Goal: Transaction & Acquisition: Purchase product/service

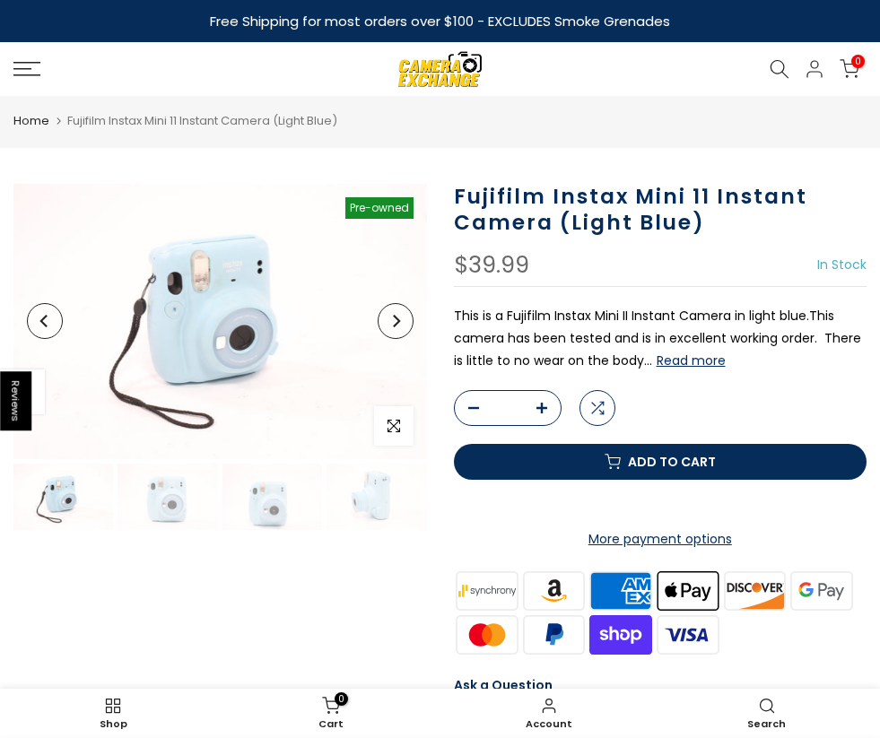
click at [396, 323] on icon "Next" at bounding box center [396, 321] width 7 height 13
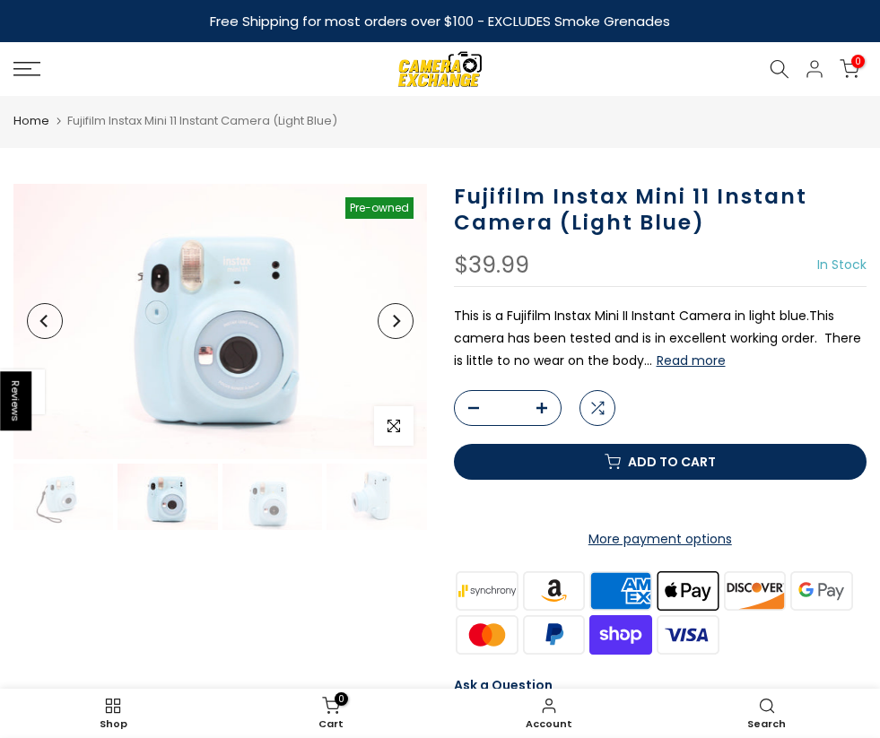
scroll to position [0, 13]
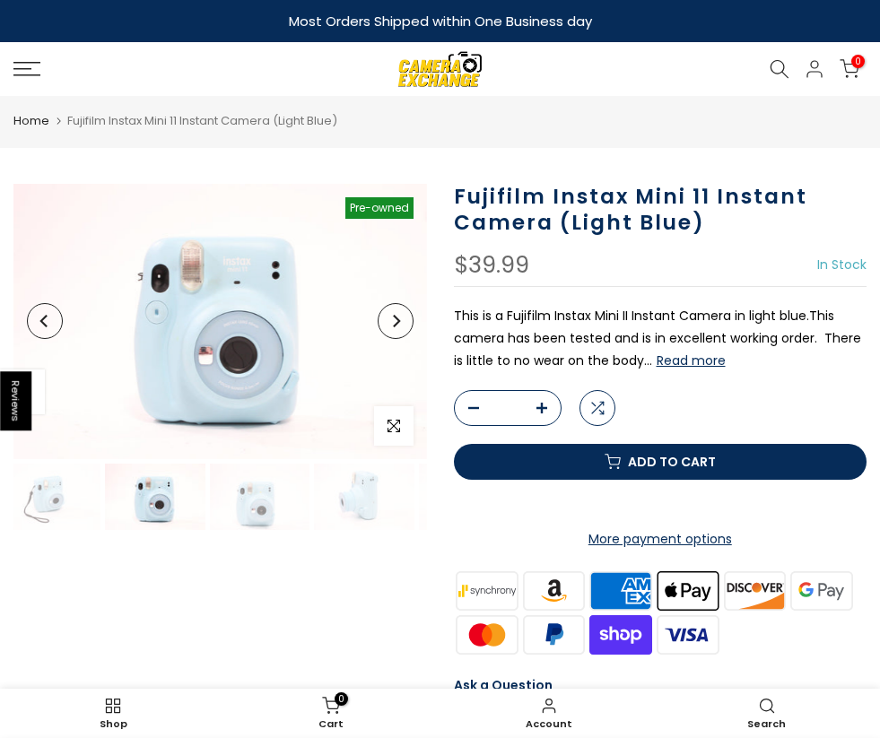
click at [396, 323] on icon "Next" at bounding box center [396, 321] width 7 height 13
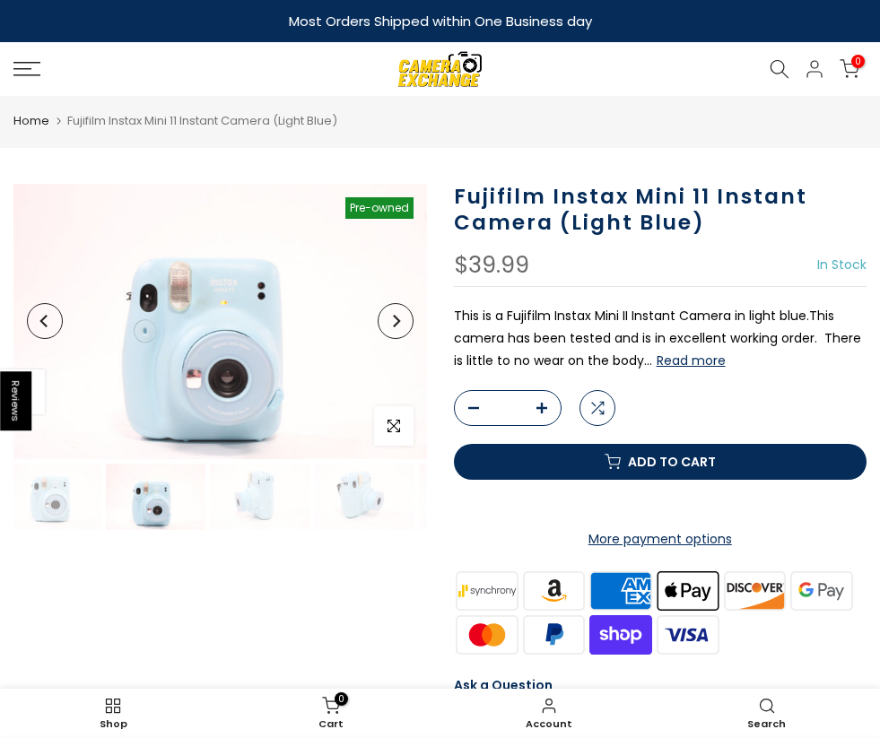
click at [396, 323] on icon "Next" at bounding box center [396, 321] width 7 height 13
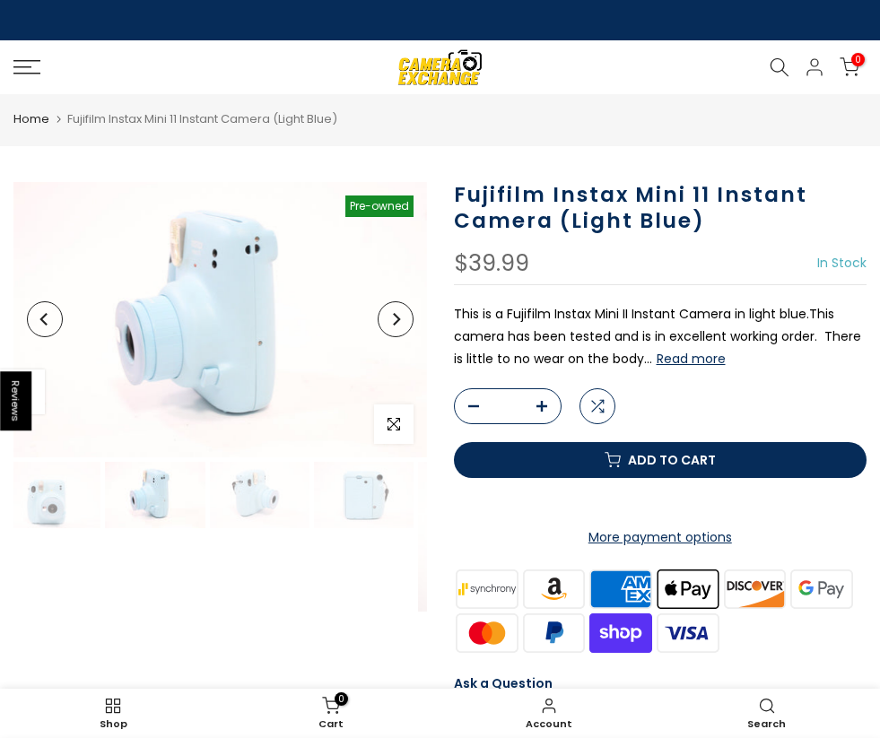
click at [396, 323] on icon "Next" at bounding box center [395, 319] width 13 height 13
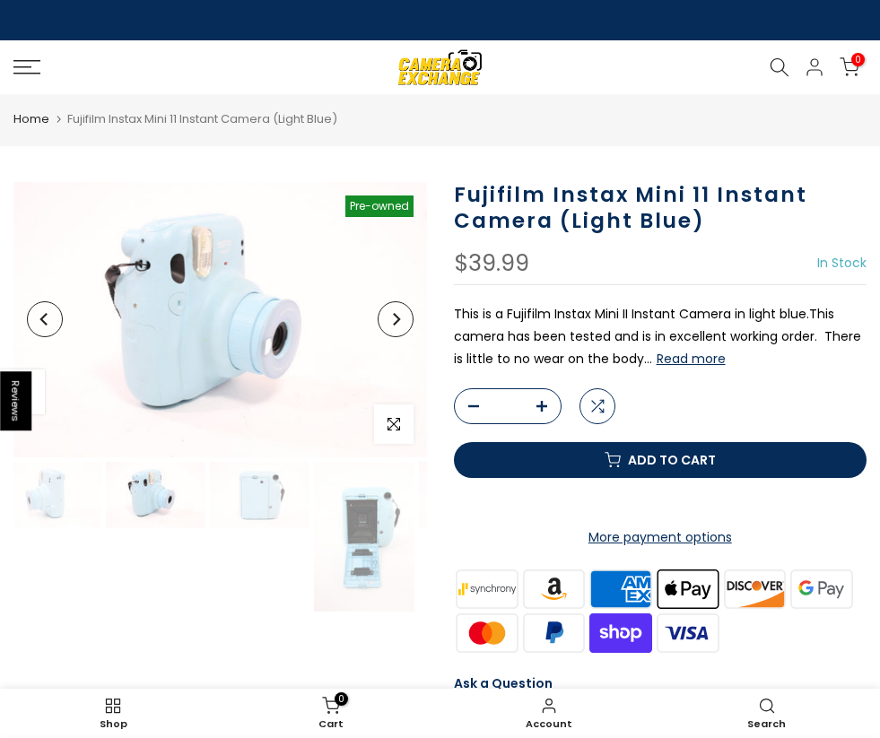
click at [396, 323] on icon "Next" at bounding box center [395, 319] width 13 height 13
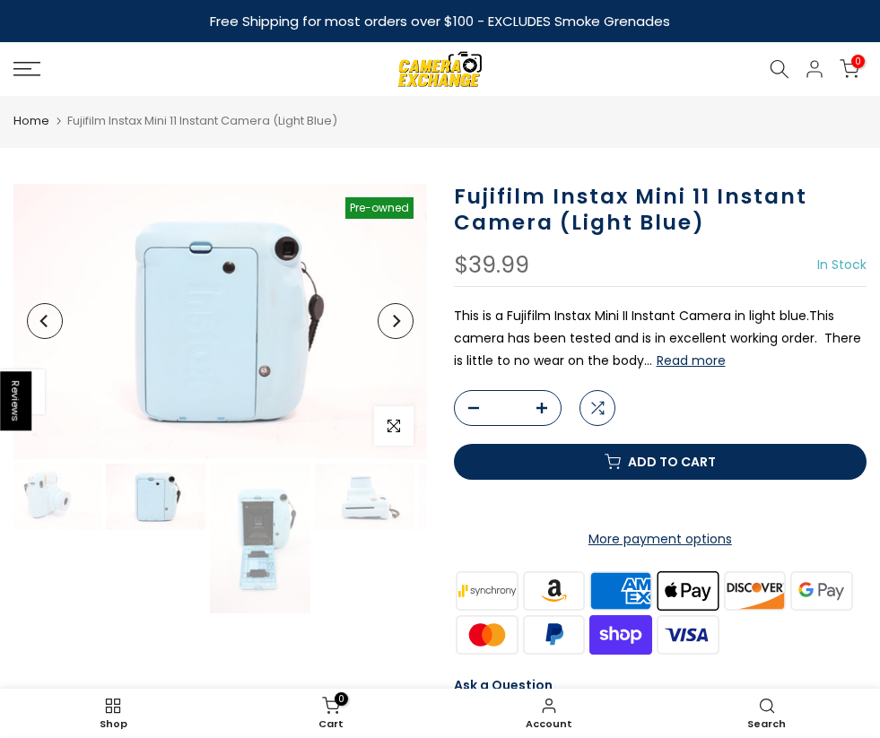
click at [396, 323] on icon "Next" at bounding box center [395, 321] width 13 height 13
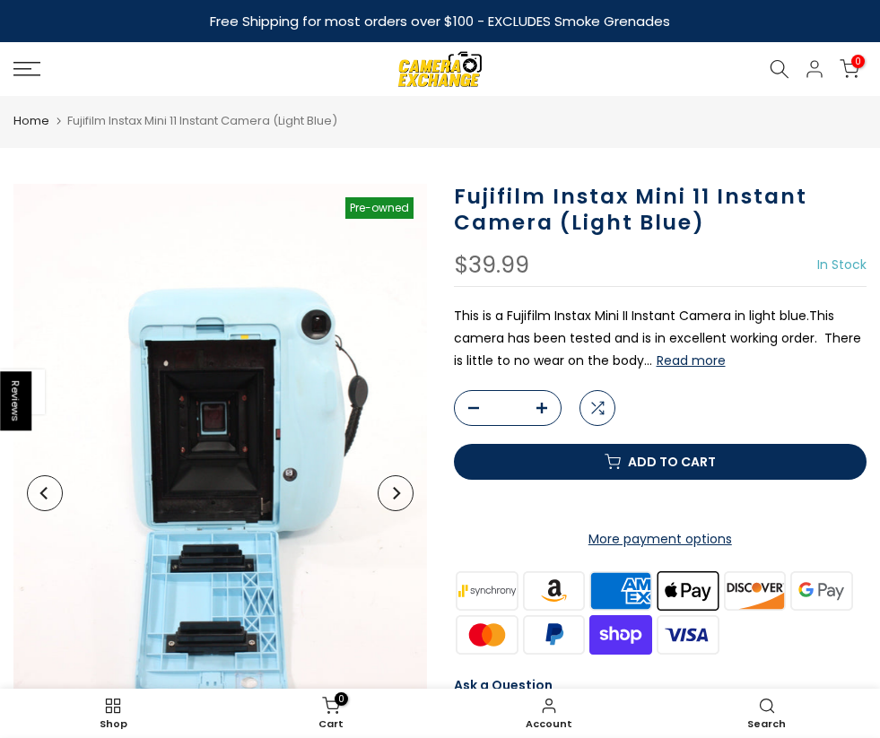
scroll to position [0, 524]
click at [602, 480] on button "Add to cart" at bounding box center [660, 462] width 413 height 36
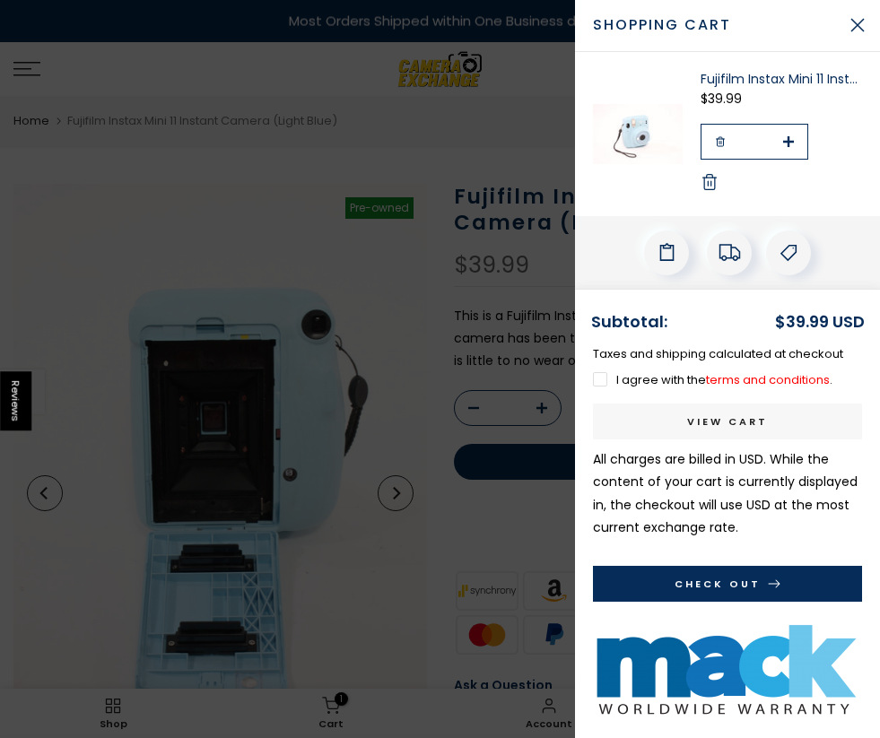
click at [457, 126] on div at bounding box center [440, 369] width 880 height 738
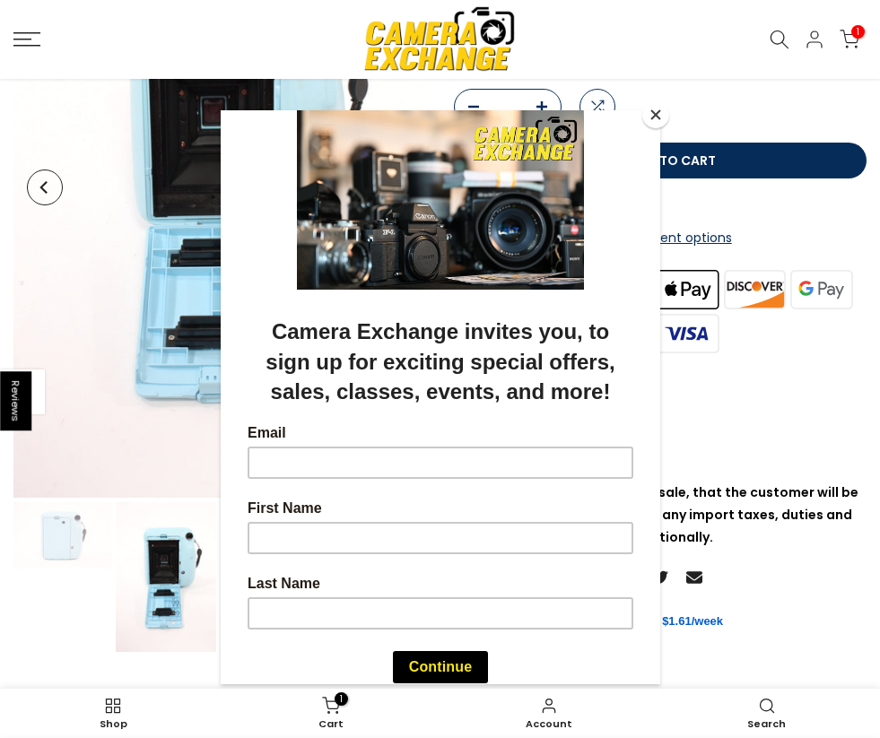
scroll to position [336, 0]
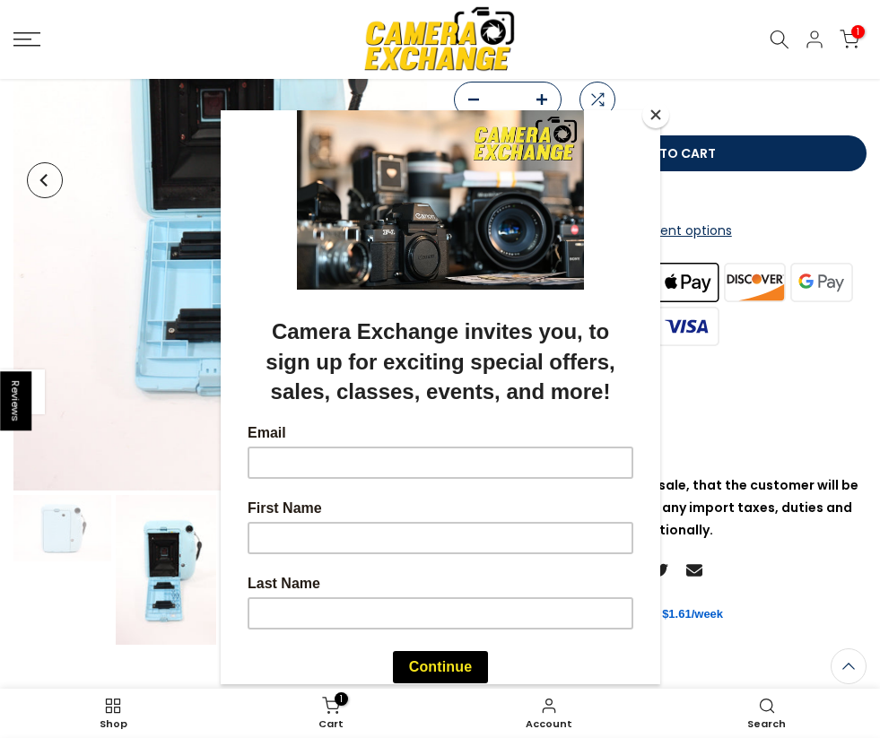
click at [656, 112] on button "Close" at bounding box center [655, 114] width 27 height 27
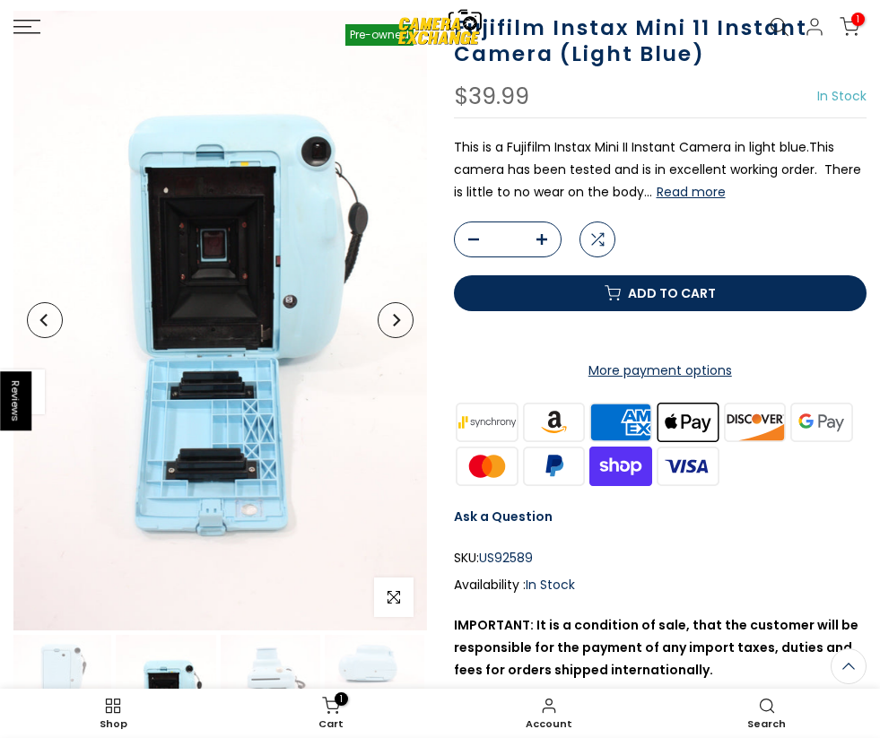
scroll to position [0, 0]
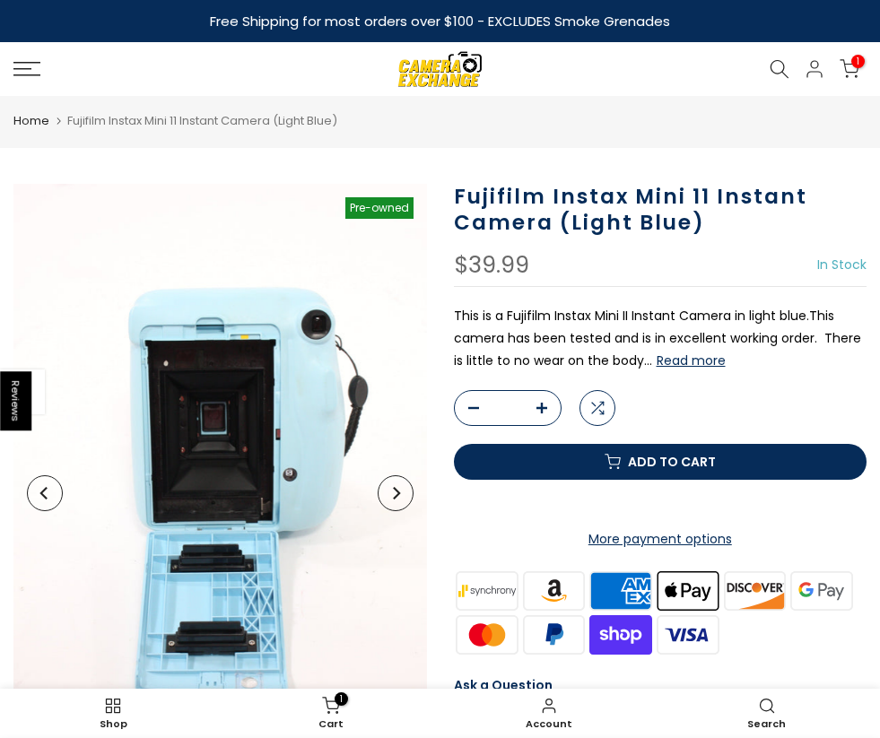
click at [517, 193] on h1 "Fujifilm Instax Mini 11 Instant Camera (Light Blue)" at bounding box center [660, 210] width 413 height 52
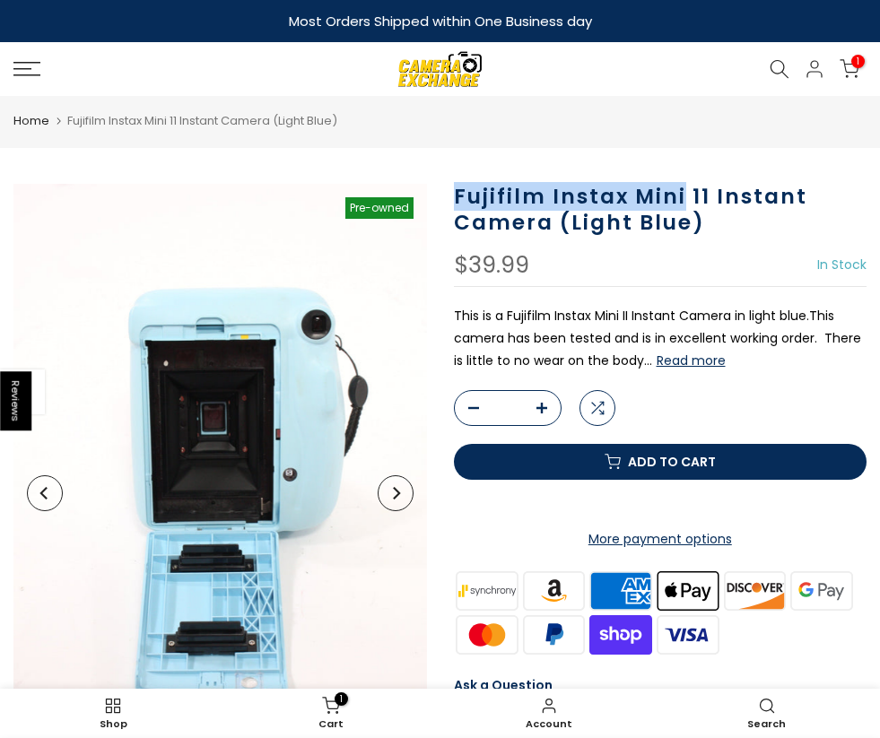
drag, startPoint x: 456, startPoint y: 196, endPoint x: 682, endPoint y: 206, distance: 226.2
click at [682, 206] on h1 "Fujifilm Instax Mini 11 Instant Camera (Light Blue)" at bounding box center [660, 210] width 413 height 52
copy h1 "Fujifilm Instax Mini"
click at [777, 61] on icon at bounding box center [779, 69] width 20 height 20
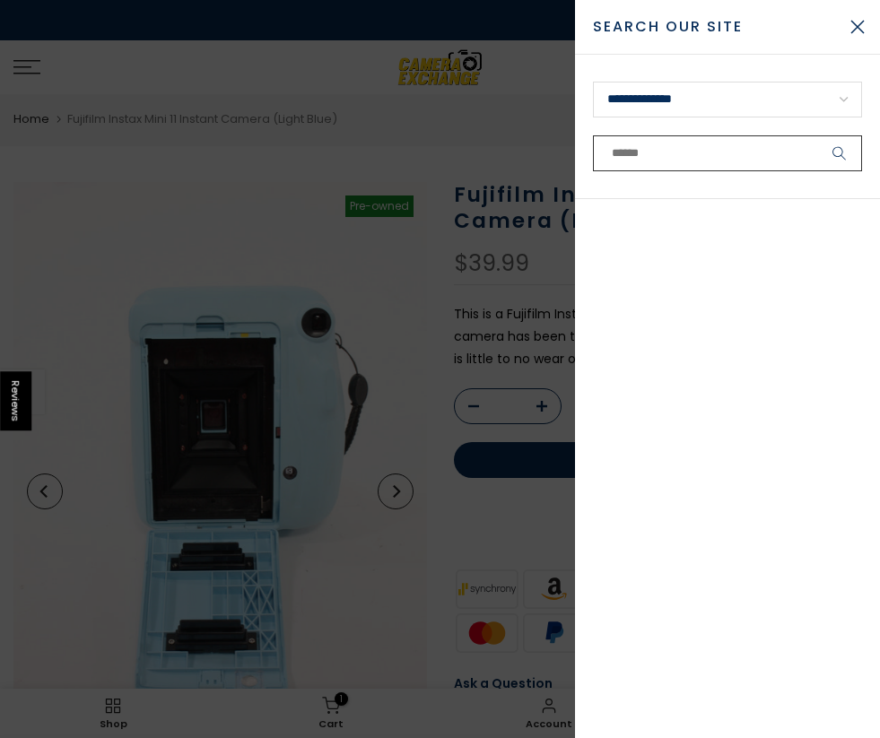
paste input "**********"
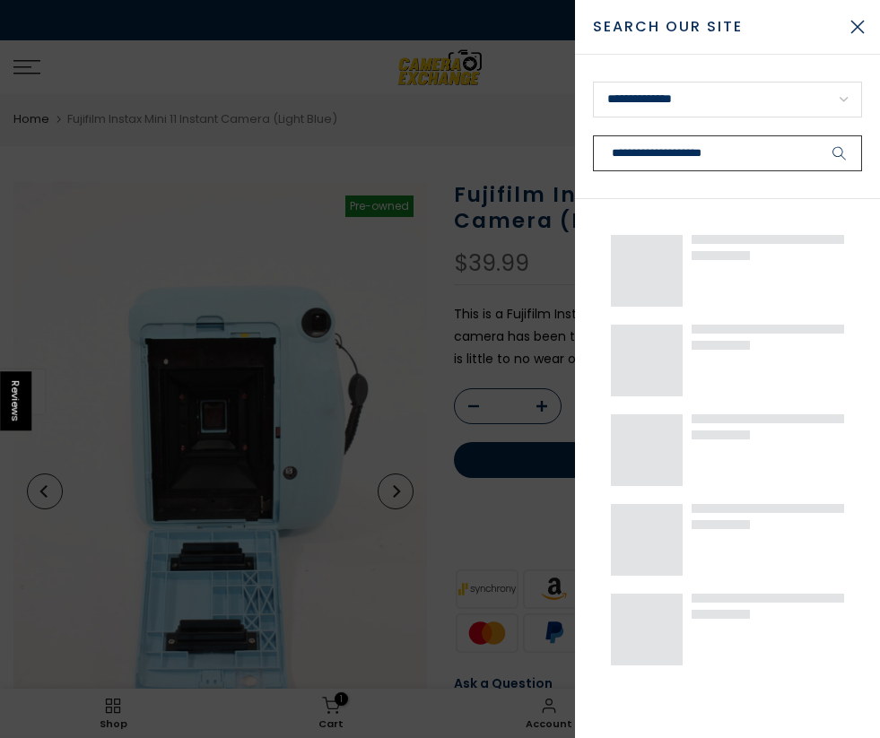
type input "**********"
click at [817, 135] on button "submit" at bounding box center [839, 153] width 45 height 36
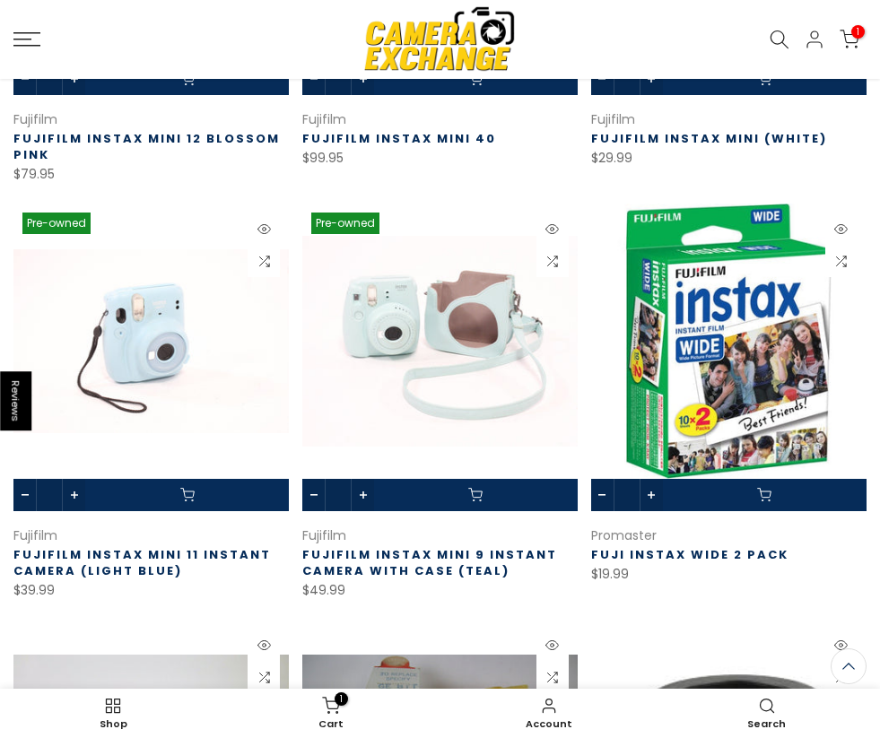
scroll to position [574, 0]
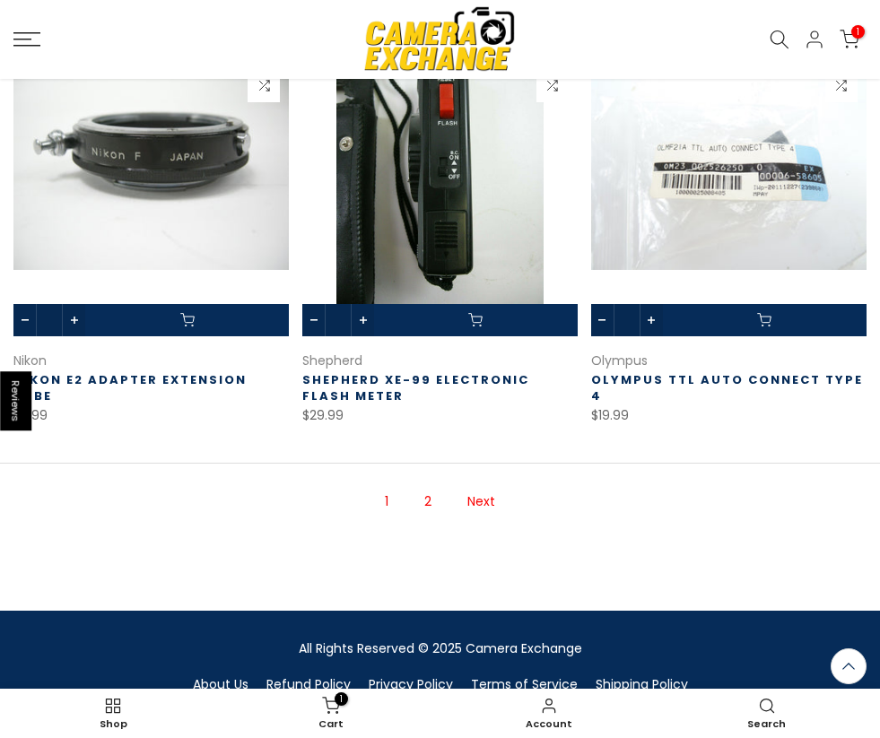
click at [439, 491] on link "2" at bounding box center [427, 501] width 25 height 31
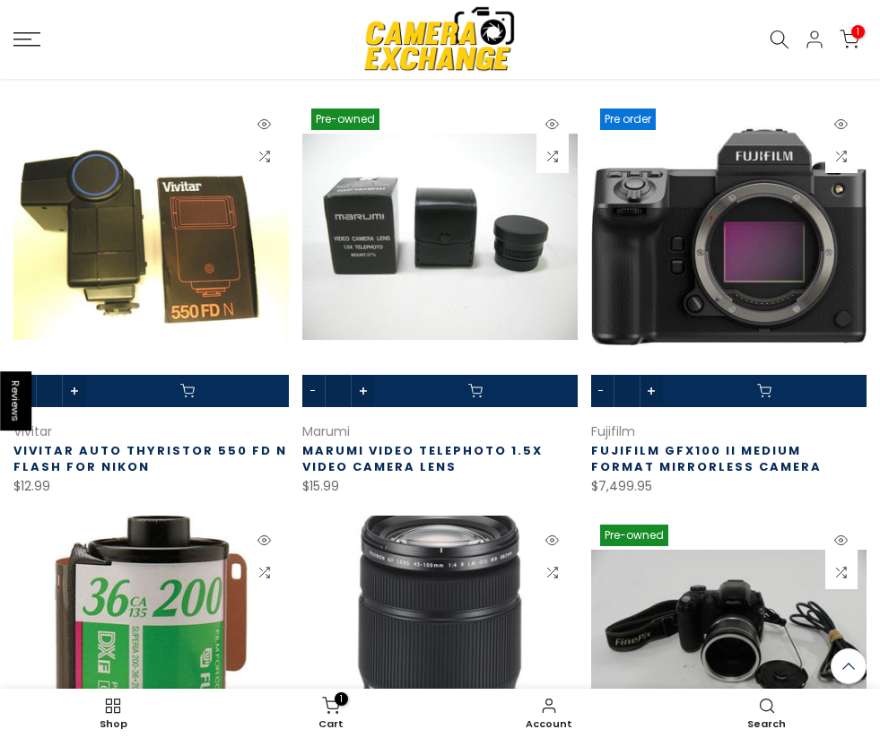
scroll to position [1083, 0]
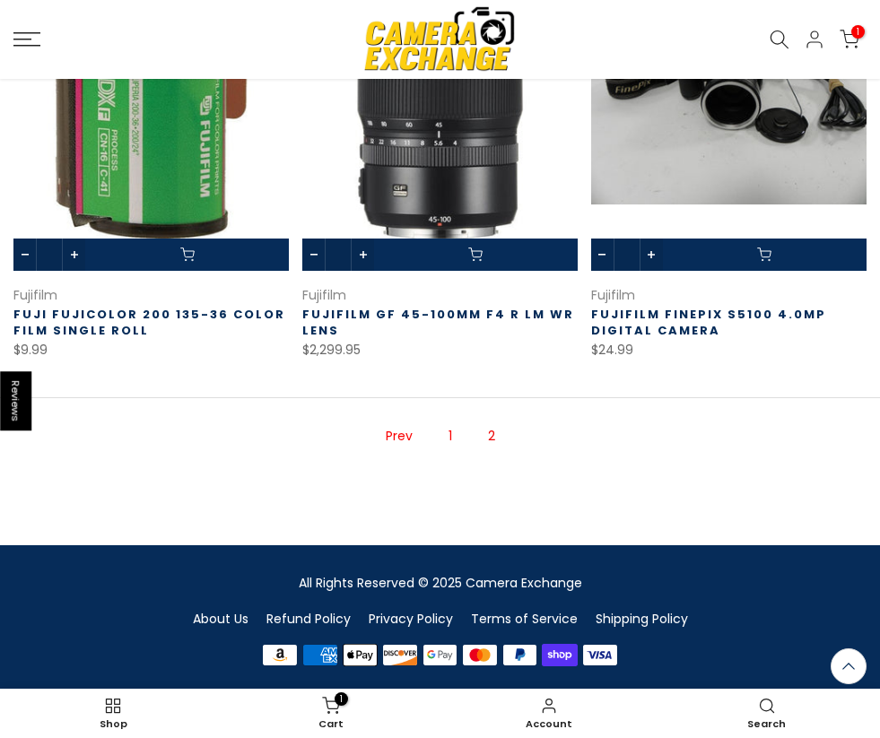
click at [446, 435] on link "1" at bounding box center [450, 436] width 22 height 31
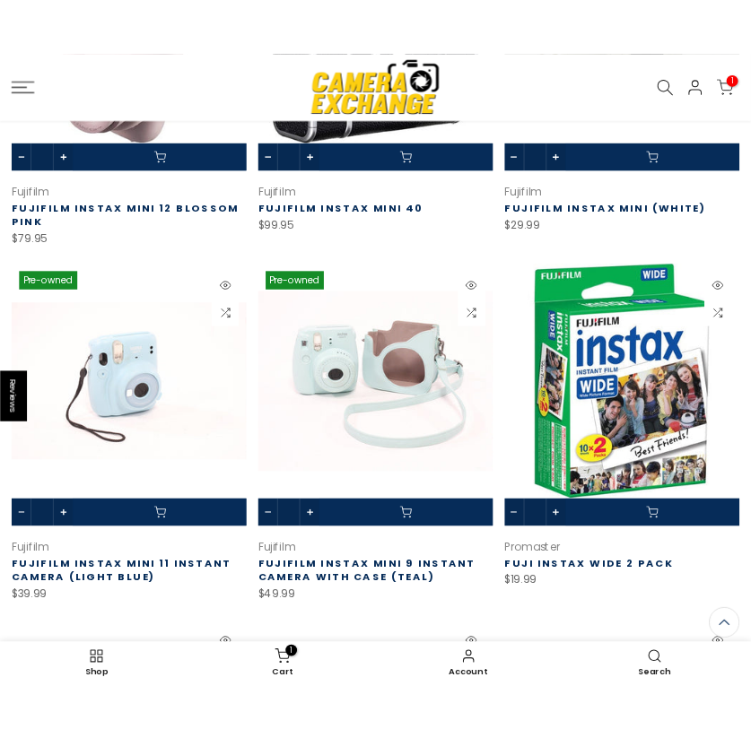
scroll to position [517, 0]
